Goal: Information Seeking & Learning: Find specific fact

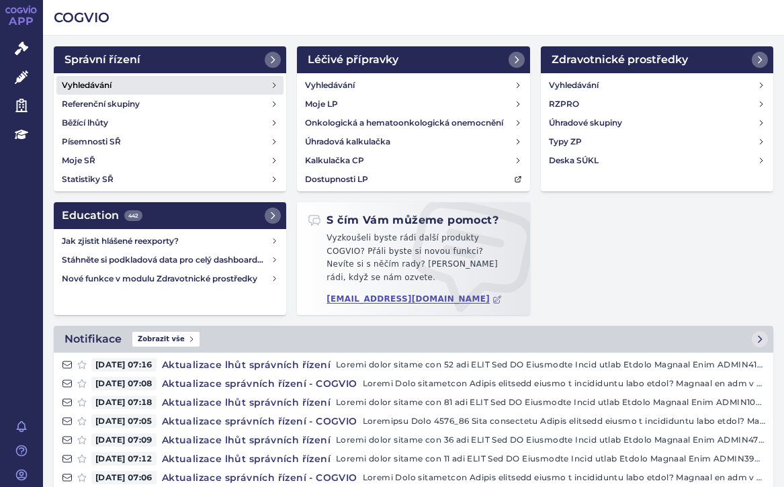
click at [97, 80] on h4 "Vyhledávání" at bounding box center [87, 85] width 50 height 13
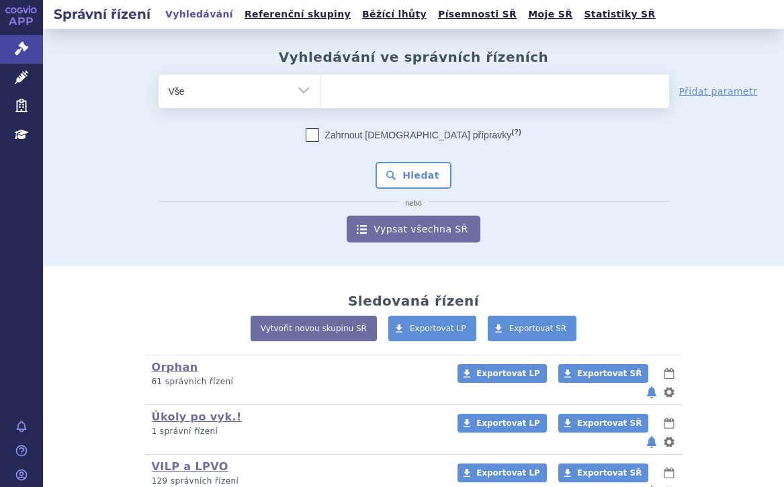
click at [334, 90] on ul at bounding box center [494, 89] width 349 height 28
click at [320, 90] on select at bounding box center [320, 91] width 1 height 34
type input "fa"
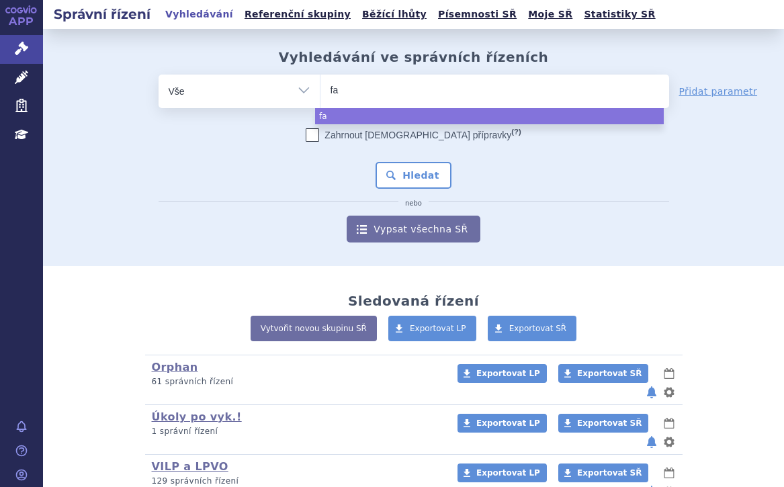
type input "fab"
type input "fabha"
type input "fabhal"
type input "fabhalt"
type input "fabhalta"
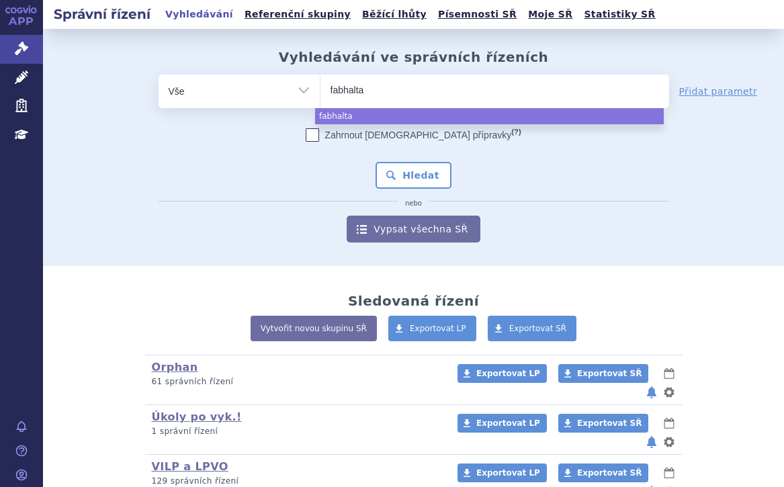
select select "fabhalta"
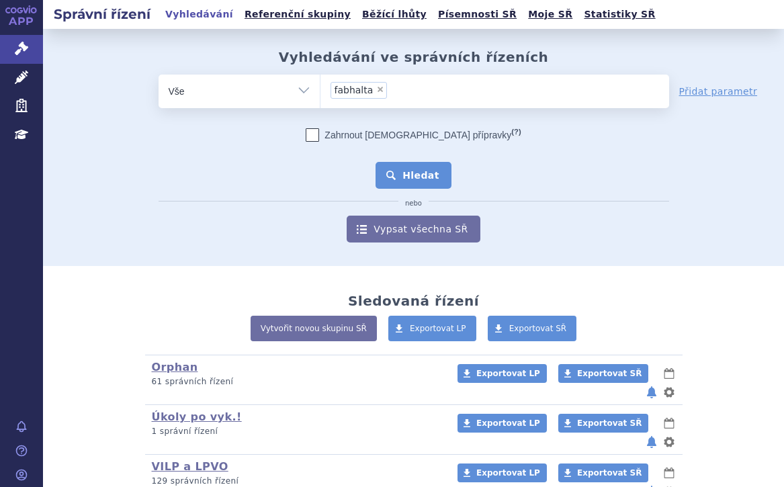
click at [407, 171] on button "Hledat" at bounding box center [414, 175] width 76 height 27
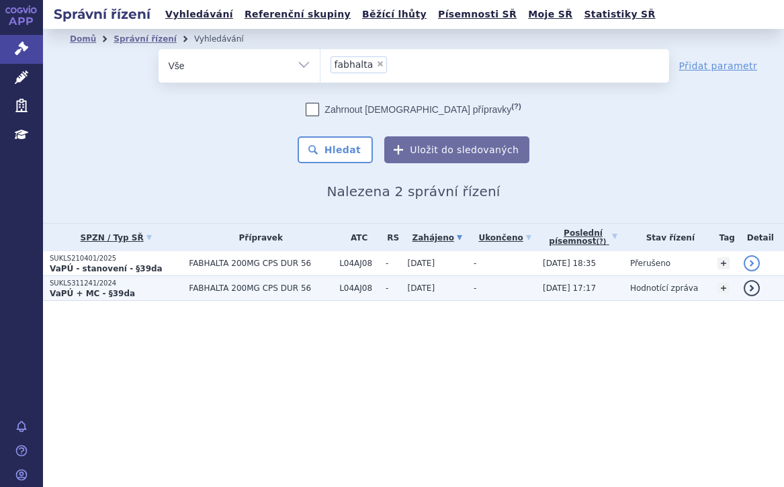
click at [154, 285] on p "SUKLS311241/2024" at bounding box center [116, 283] width 132 height 9
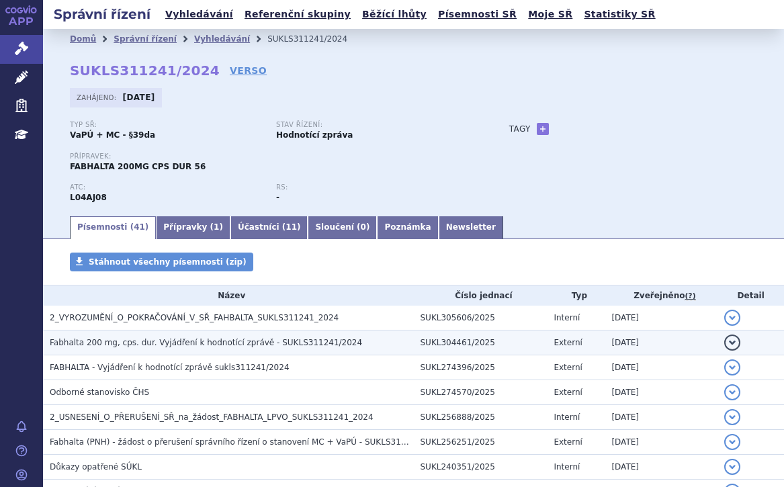
click at [228, 342] on span "Fabhalta 200 mg, cps. dur. Vyjádření k hodnotící zprávě - SUKLS311241/2024" at bounding box center [206, 342] width 312 height 9
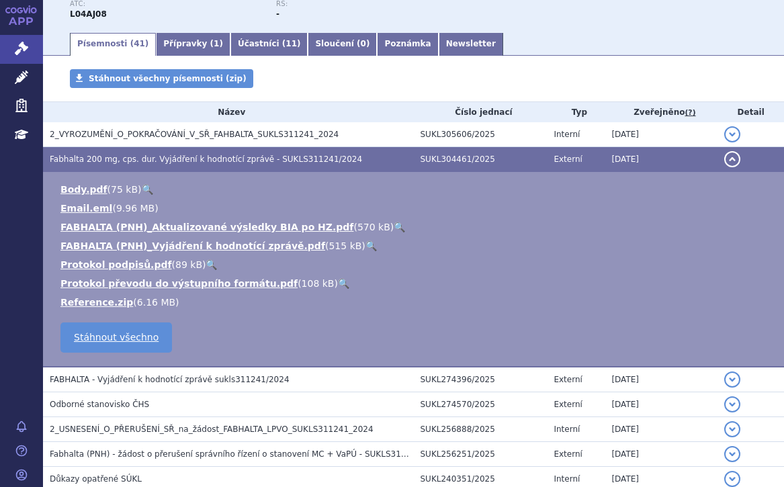
scroll to position [202, 0]
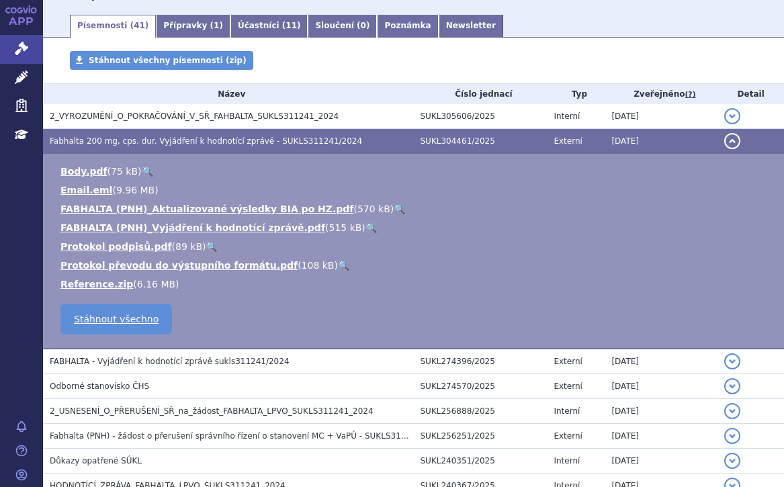
click at [394, 204] on link "🔍" at bounding box center [399, 209] width 11 height 11
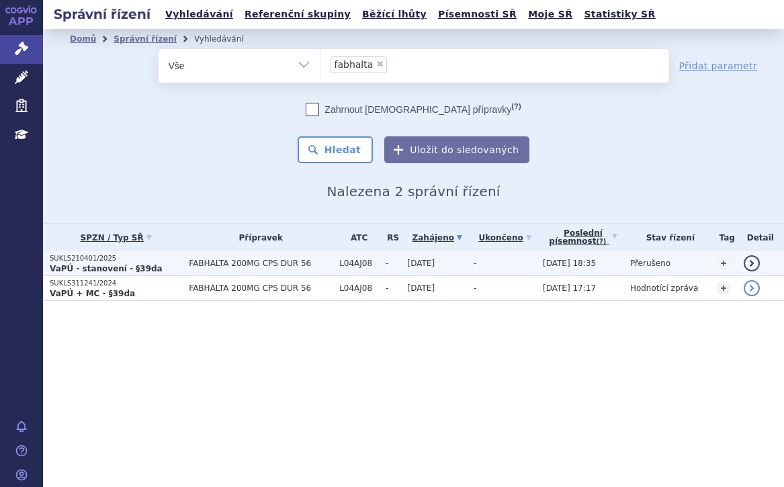
click at [144, 261] on p "SUKLS210401/2025" at bounding box center [116, 258] width 132 height 9
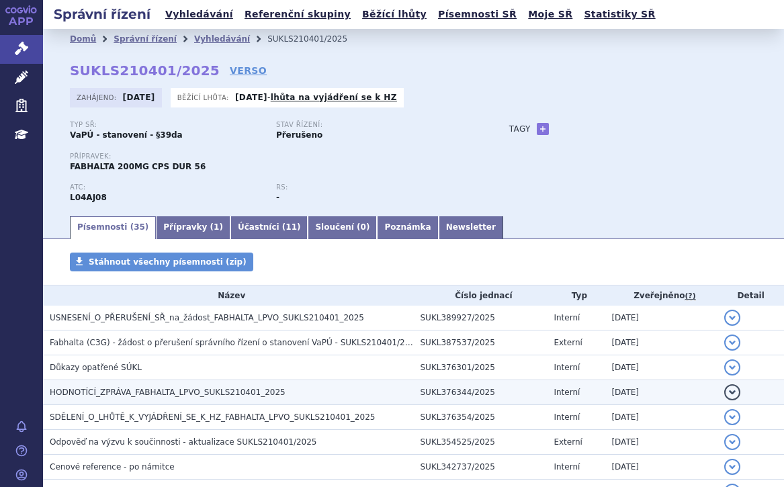
click at [240, 388] on span "HODNOTÍCÍ_ZPRÁVA_FABHALTA_LPVO_SUKLS210401_2025" at bounding box center [168, 392] width 236 height 9
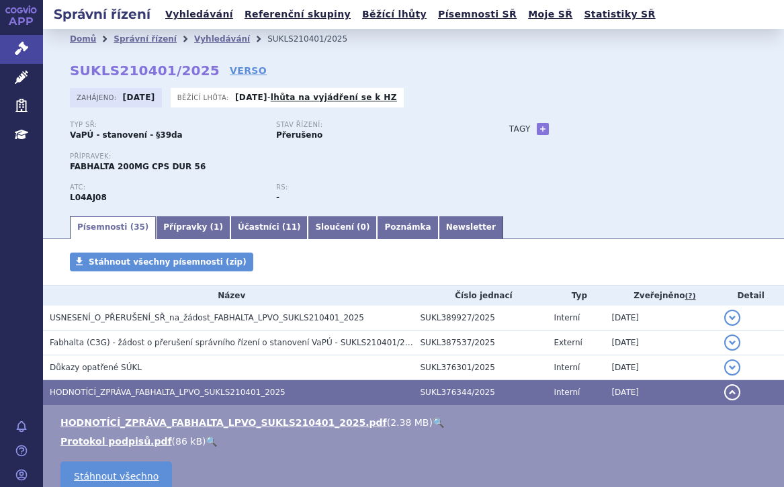
click at [433, 423] on link "🔍" at bounding box center [438, 422] width 11 height 11
